Goal: Complete application form

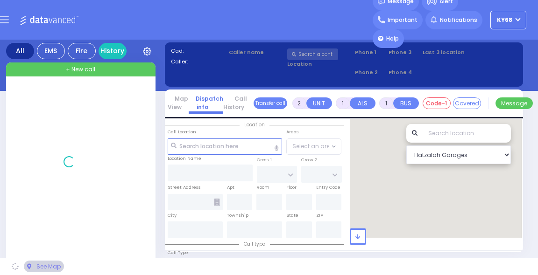
select select "Year"
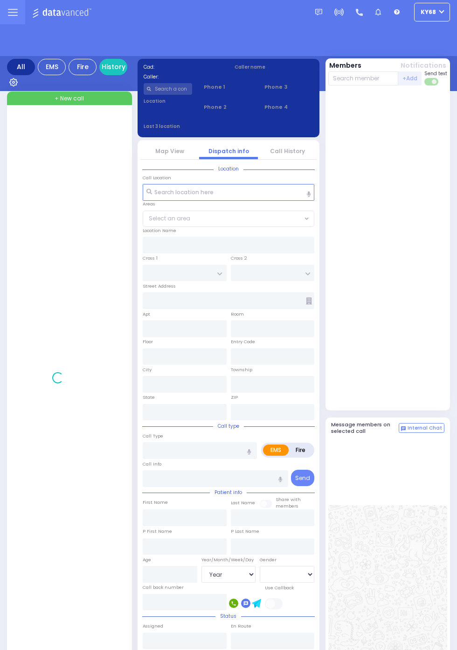
select select "Year"
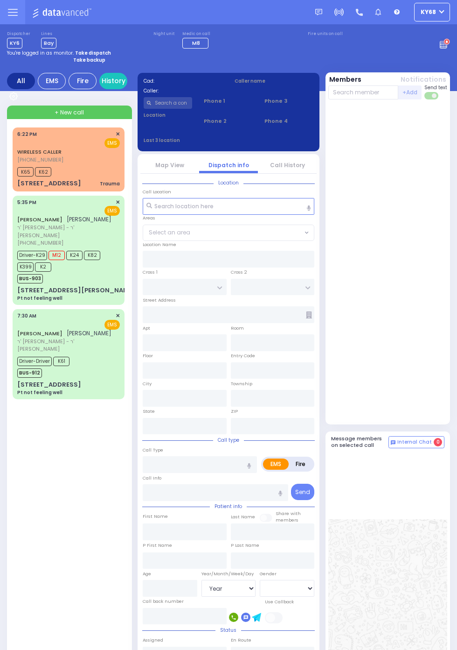
select select "Year"
